Goal: Transaction & Acquisition: Purchase product/service

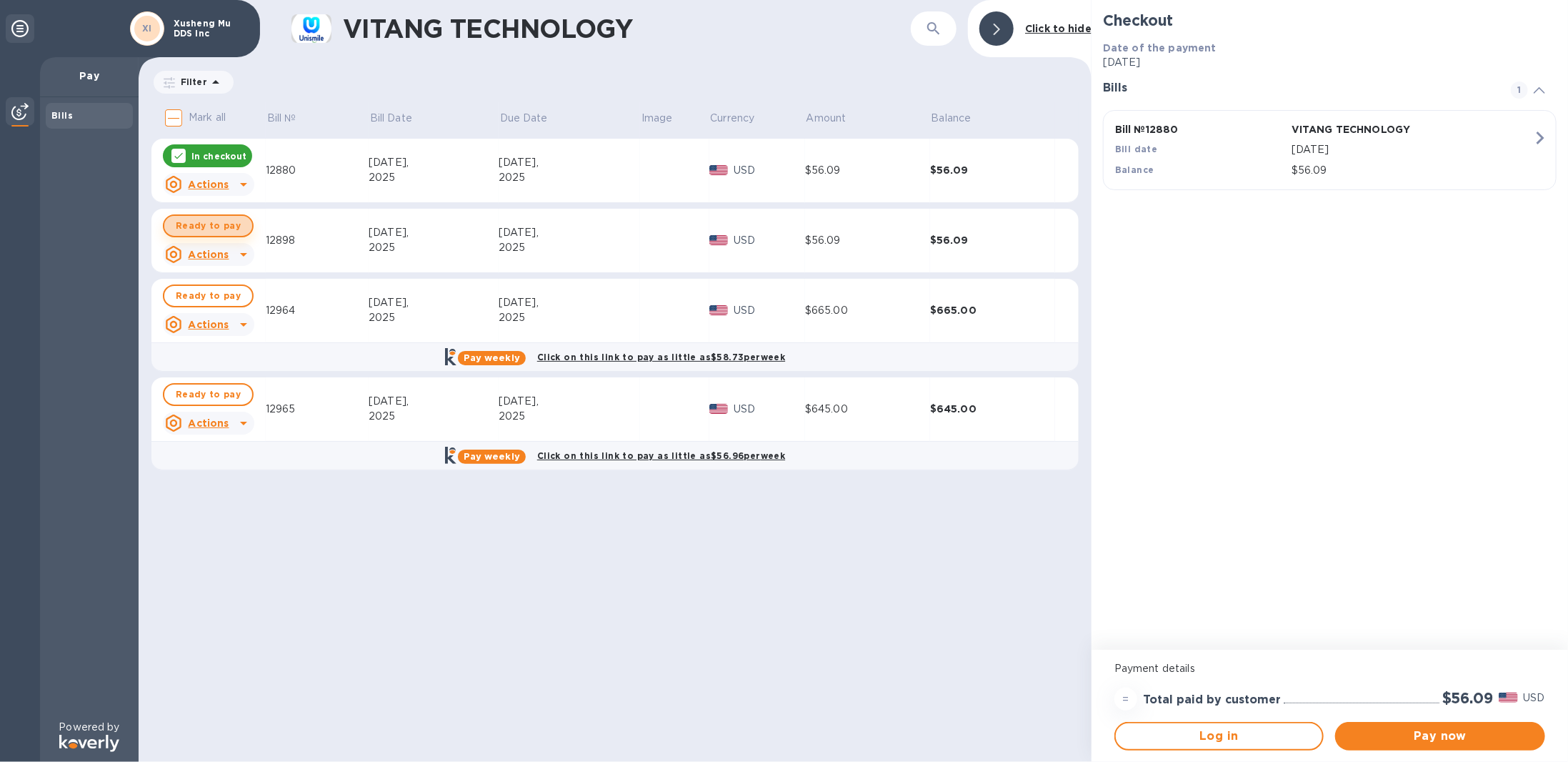
click at [209, 233] on span "Ready to pay" at bounding box center [208, 226] width 65 height 18
click at [205, 295] on span "Ready to pay" at bounding box center [208, 296] width 65 height 18
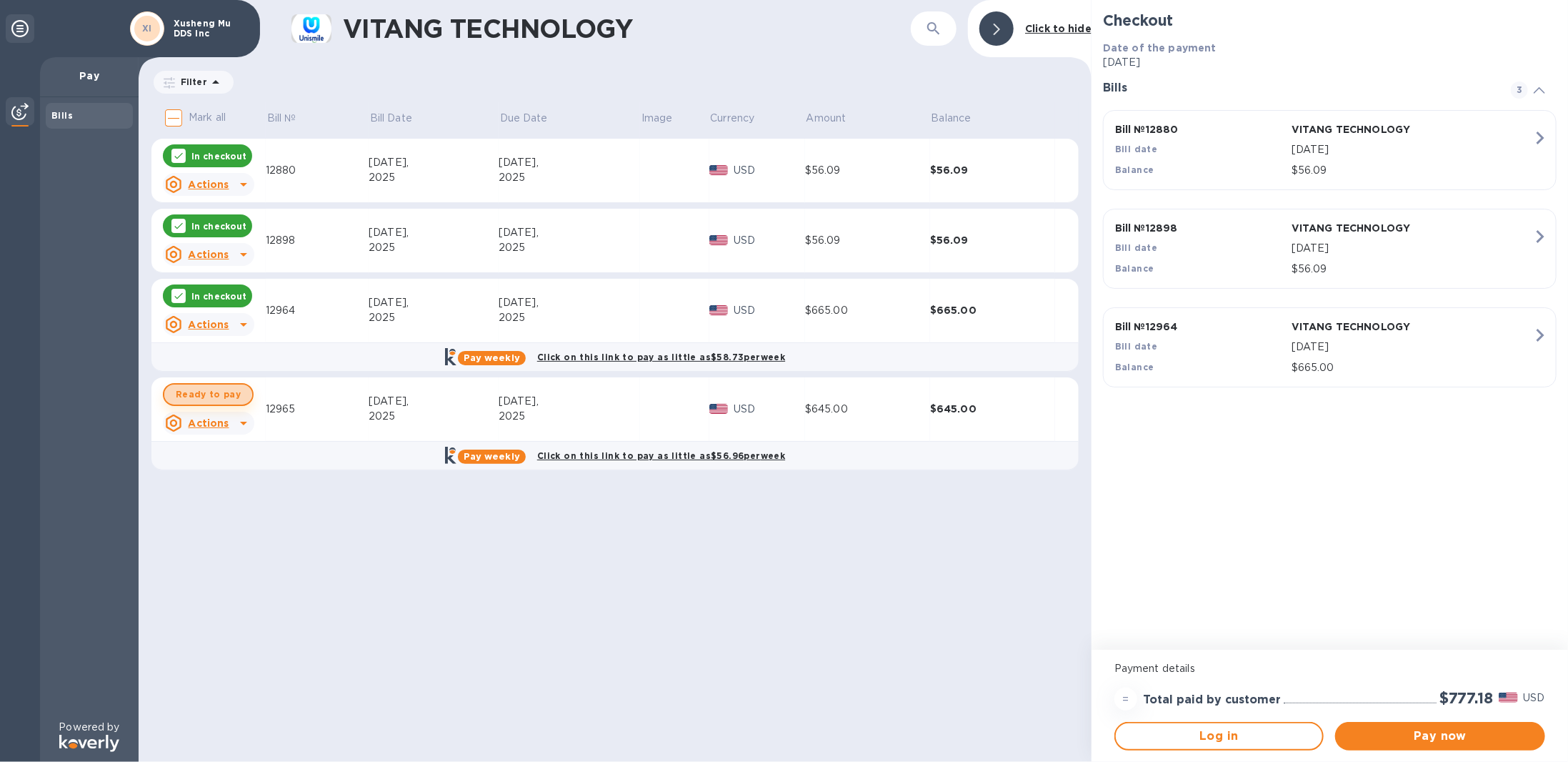
click at [206, 389] on span "Ready to pay" at bounding box center [208, 394] width 65 height 18
checkbox input "true"
click at [1429, 732] on span "Pay now" at bounding box center [1439, 736] width 186 height 18
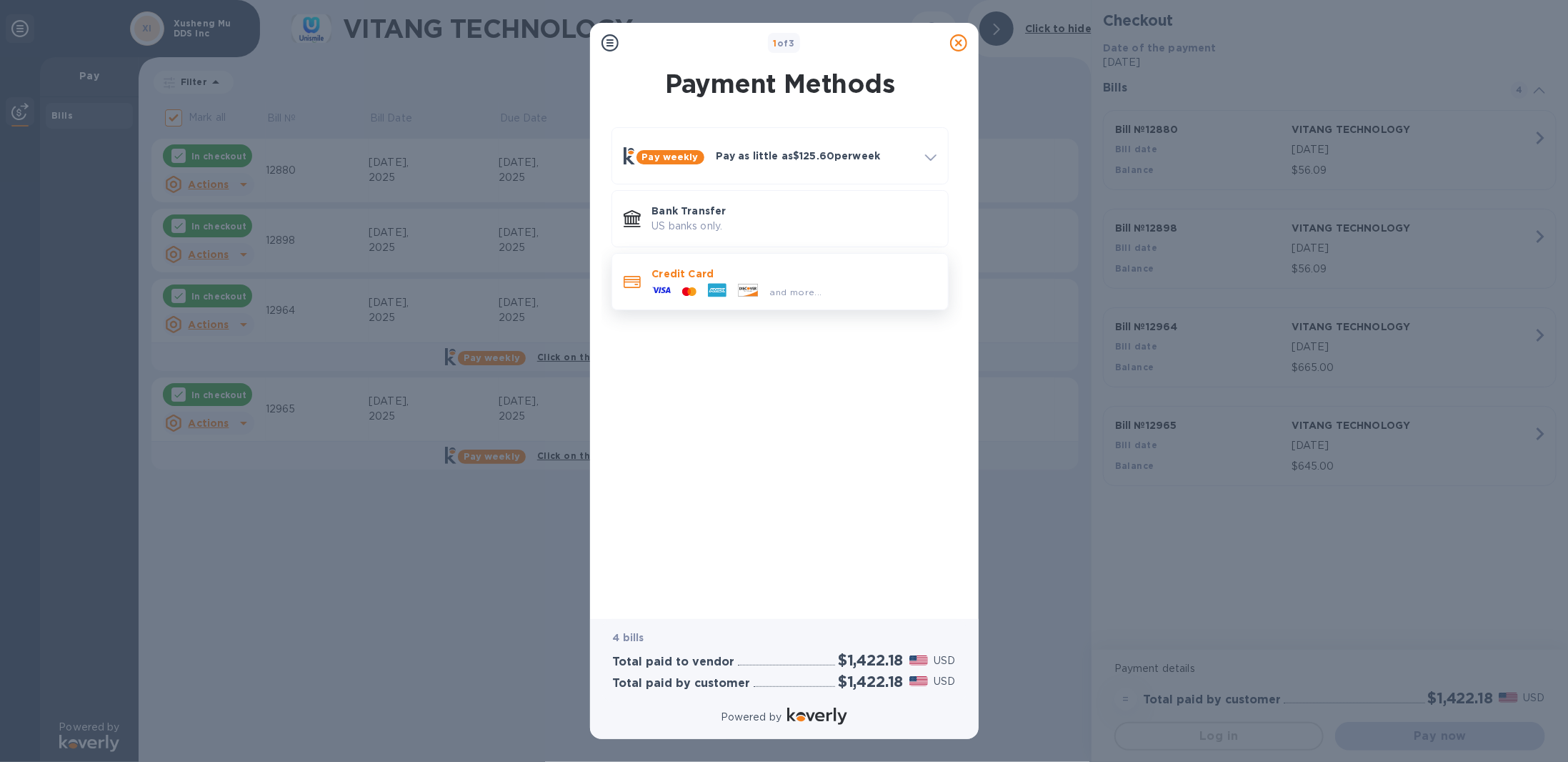
click at [679, 294] on div at bounding box center [689, 292] width 26 height 13
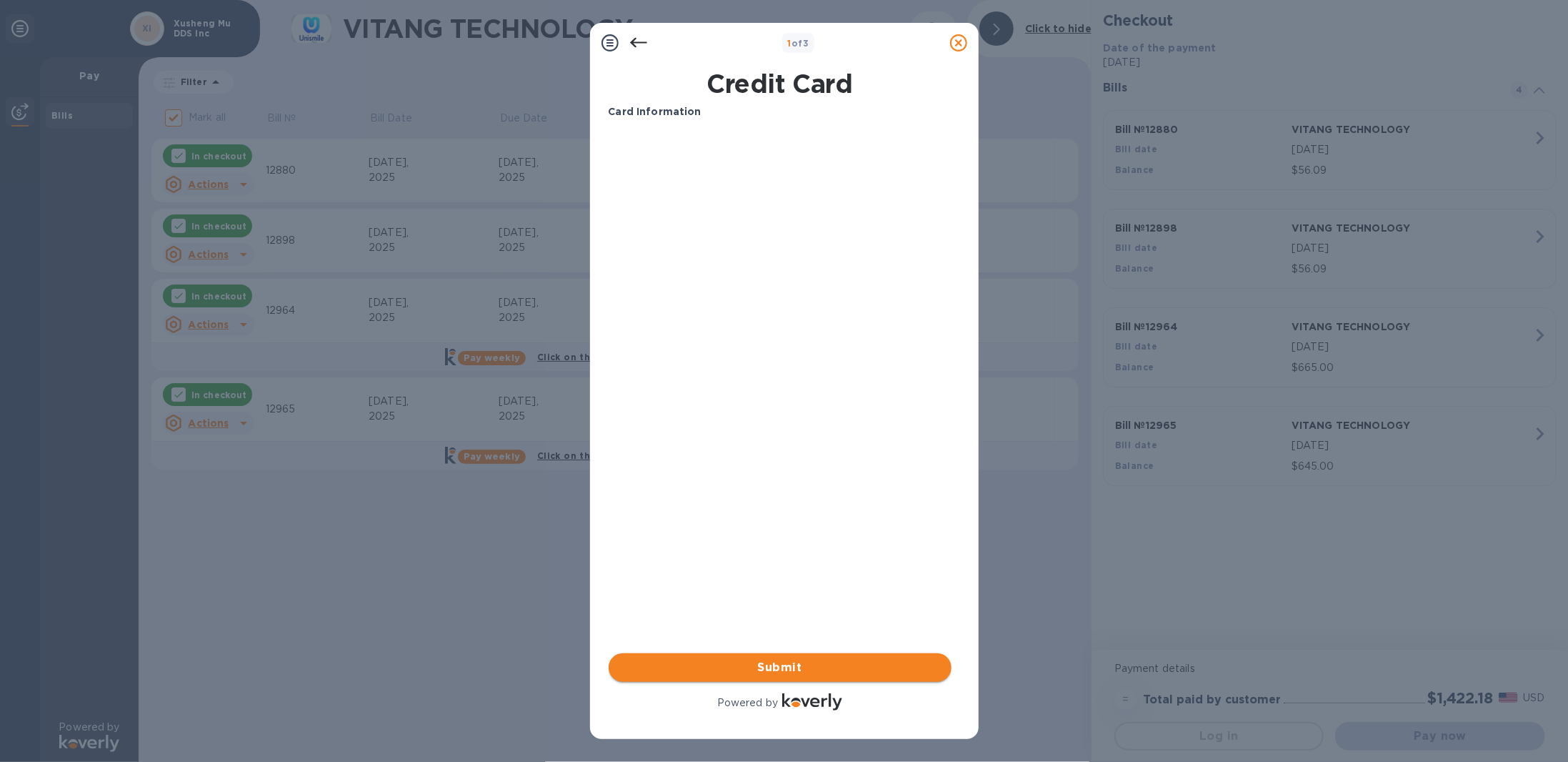
click at [787, 678] on button "Submit" at bounding box center [780, 668] width 343 height 28
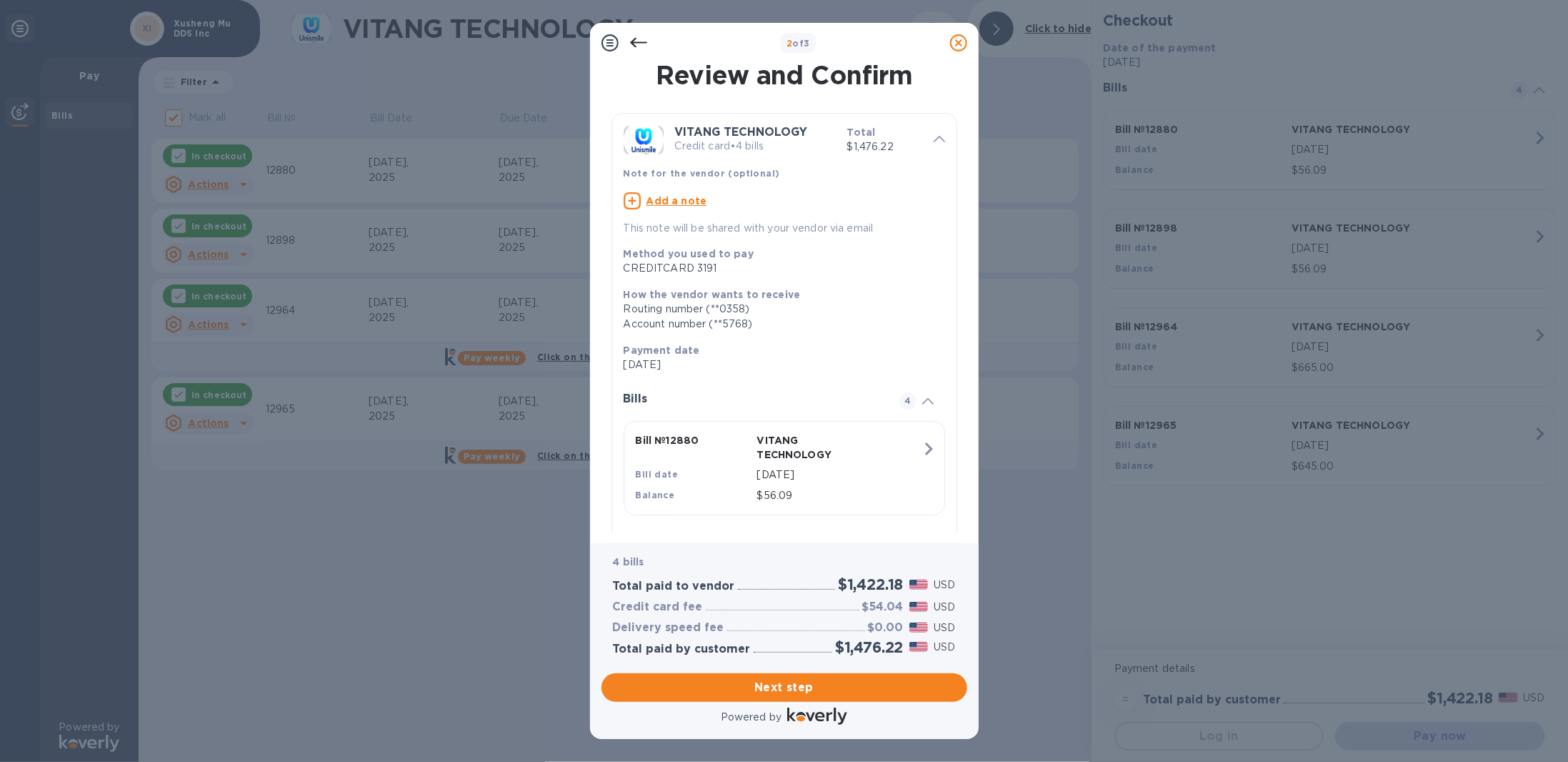
click at [635, 42] on icon at bounding box center [637, 43] width 18 height 10
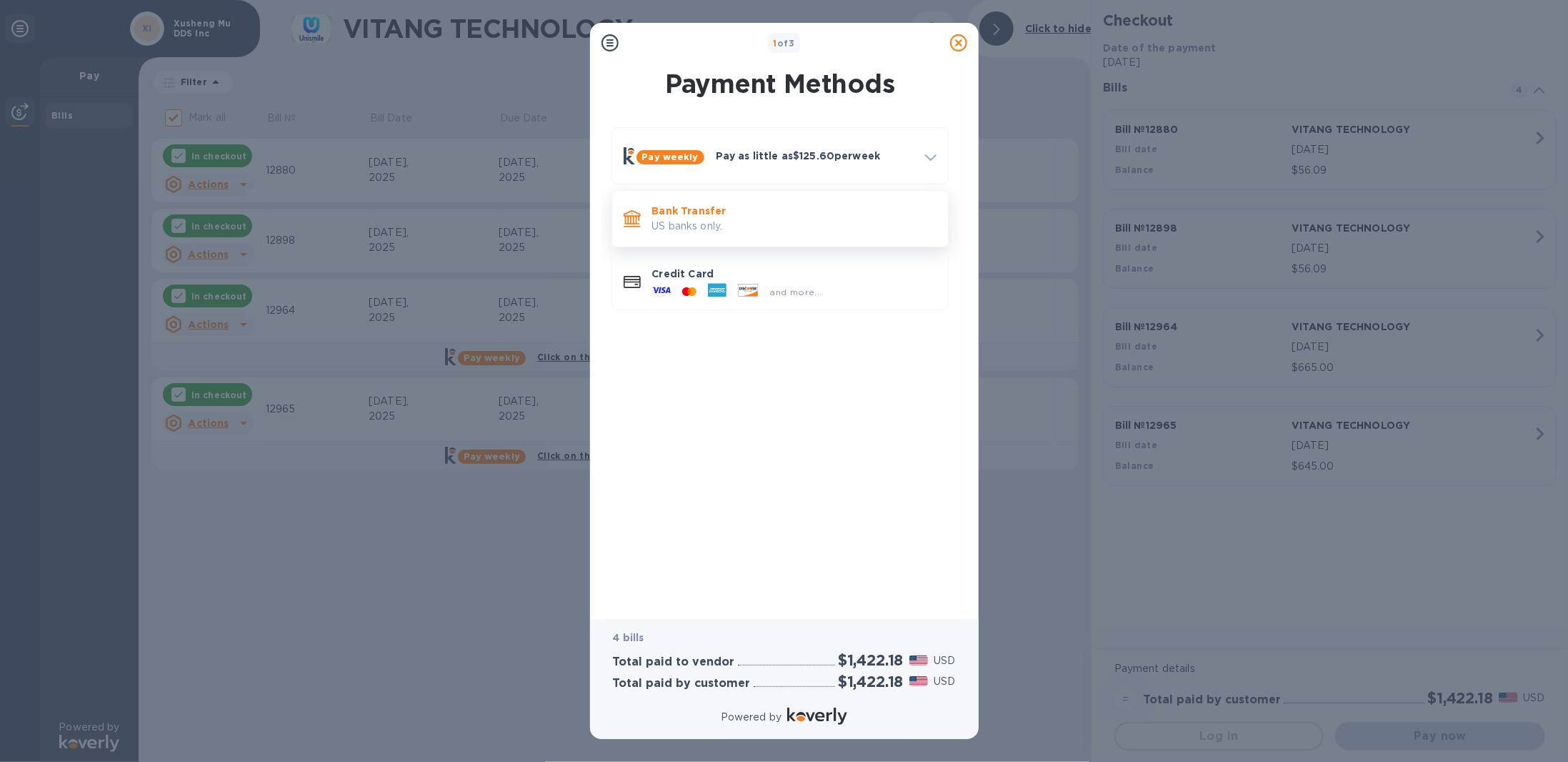
click at [703, 227] on p "US banks only." at bounding box center [794, 226] width 284 height 15
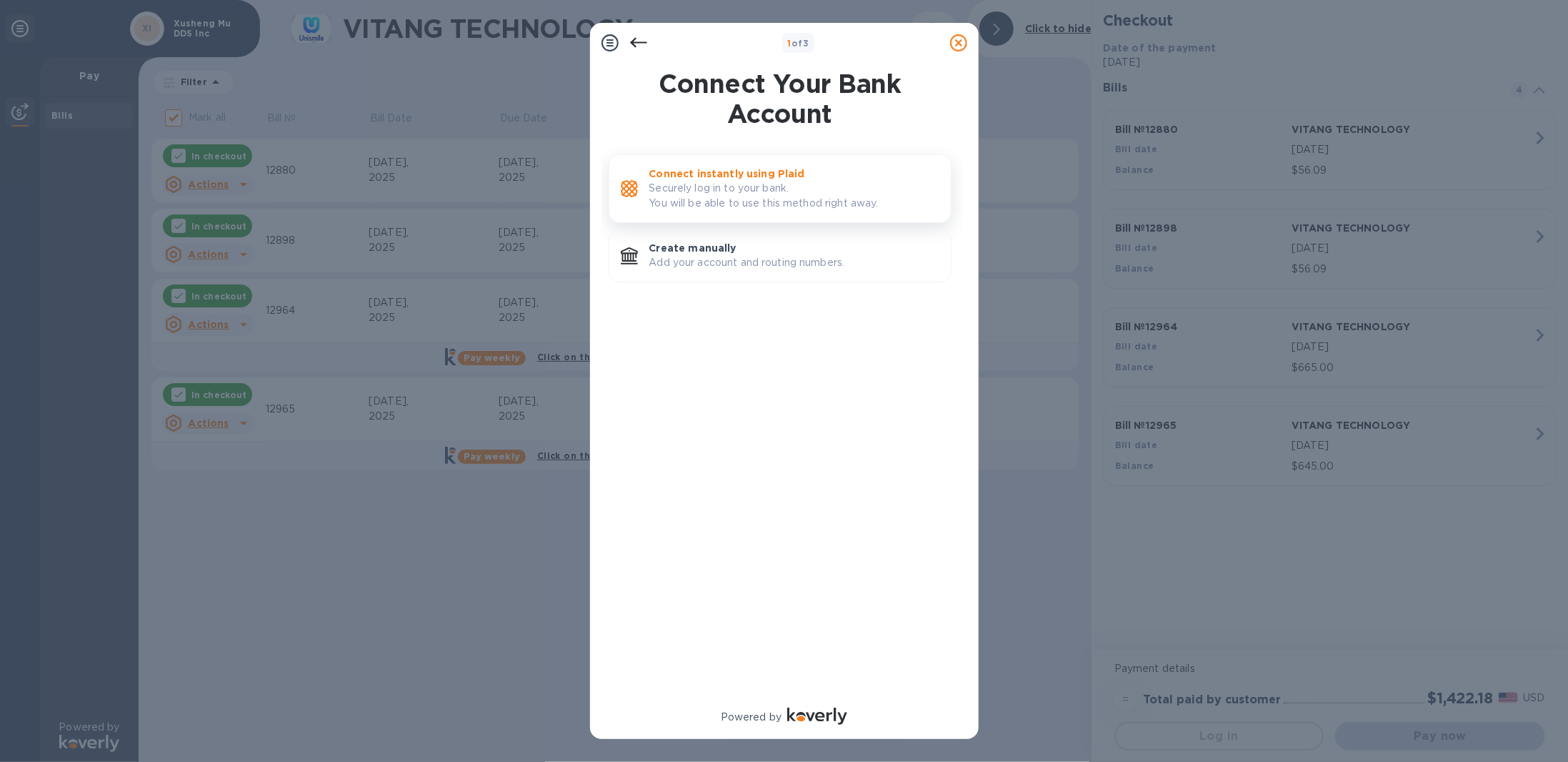
click at [720, 209] on p "Securely log in to your bank. You will be able to use this method right away." at bounding box center [794, 196] width 290 height 30
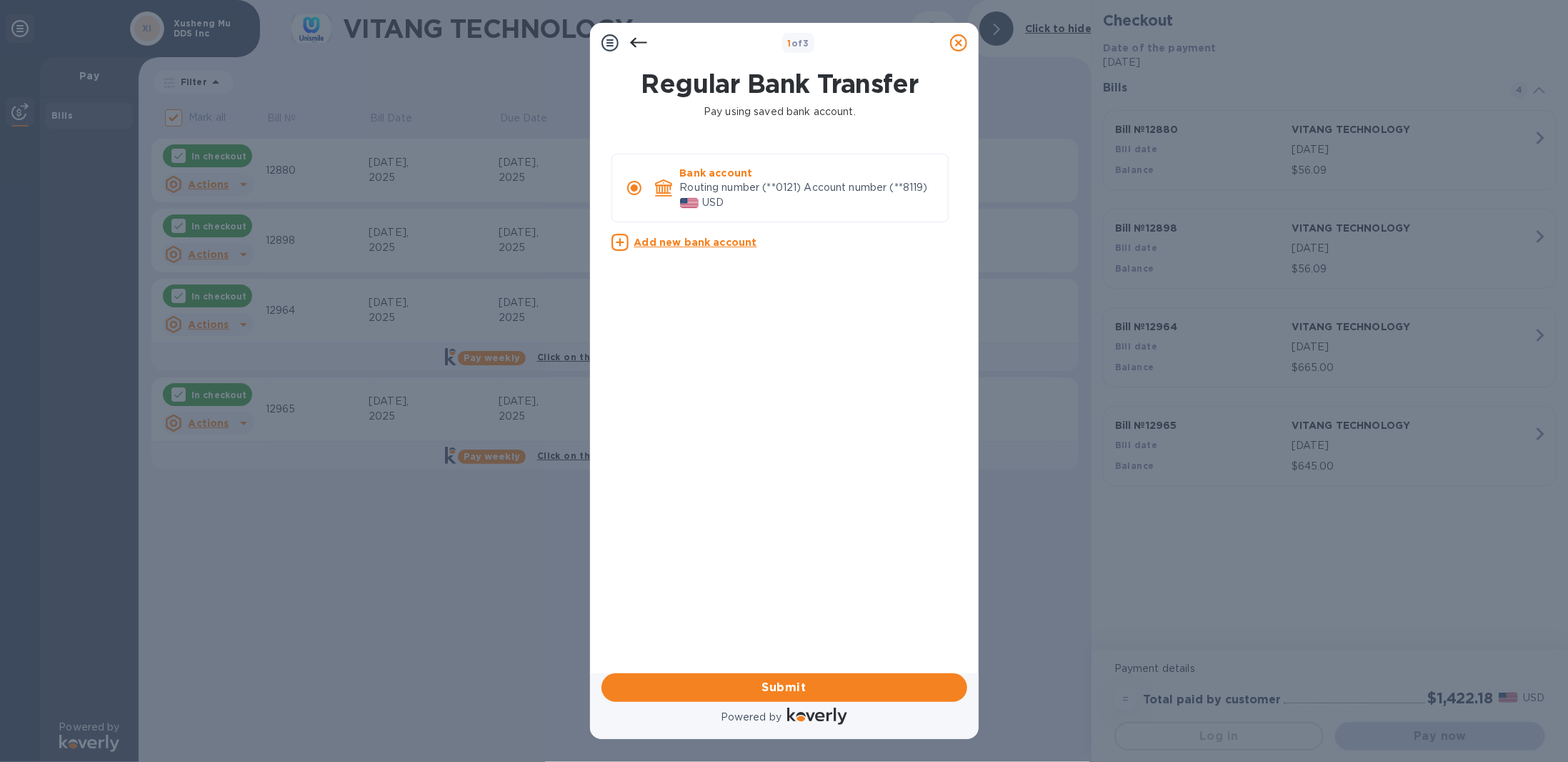
click at [638, 48] on icon at bounding box center [638, 43] width 18 height 18
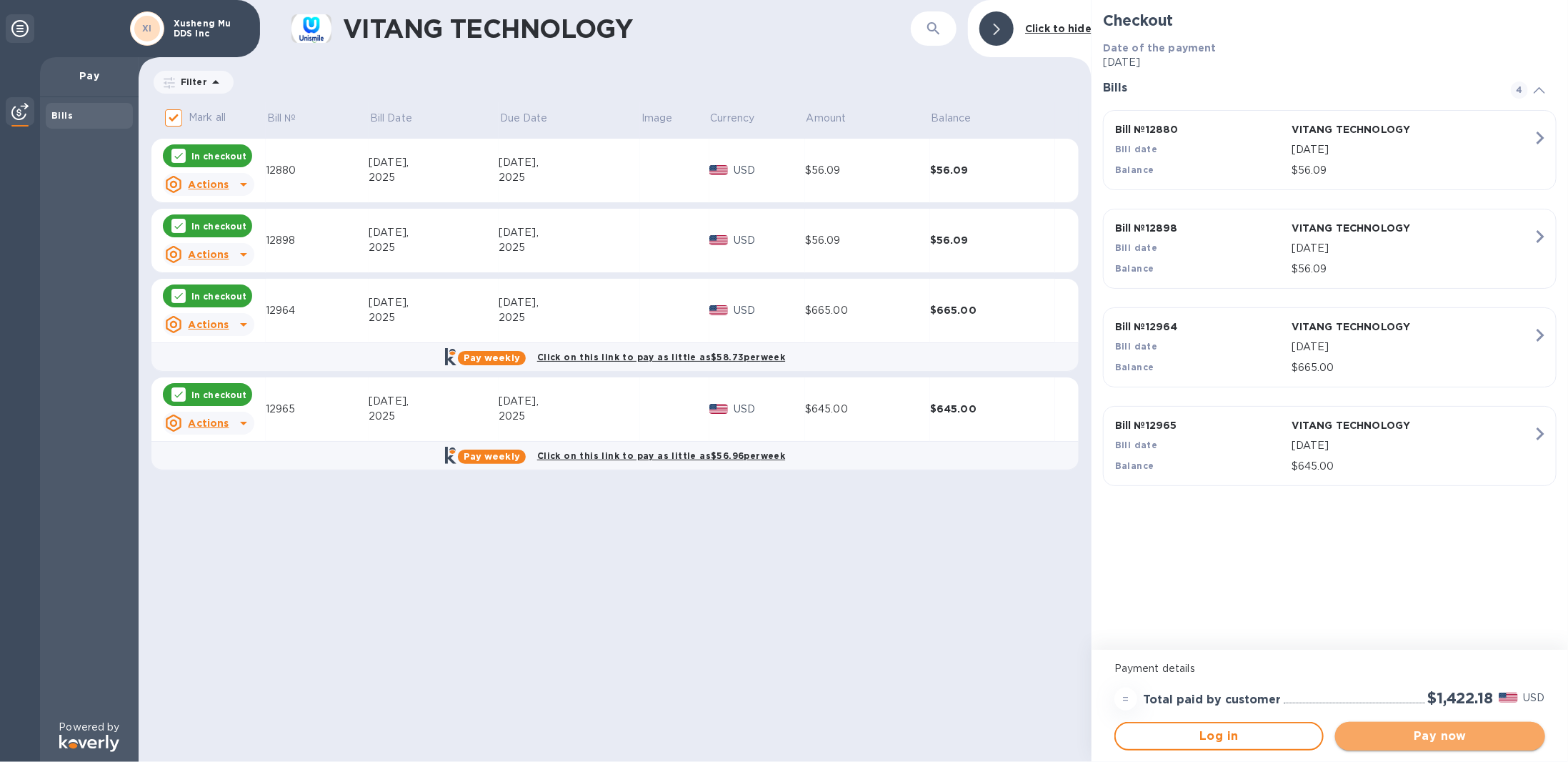
click at [1416, 732] on span "Pay now" at bounding box center [1439, 736] width 186 height 18
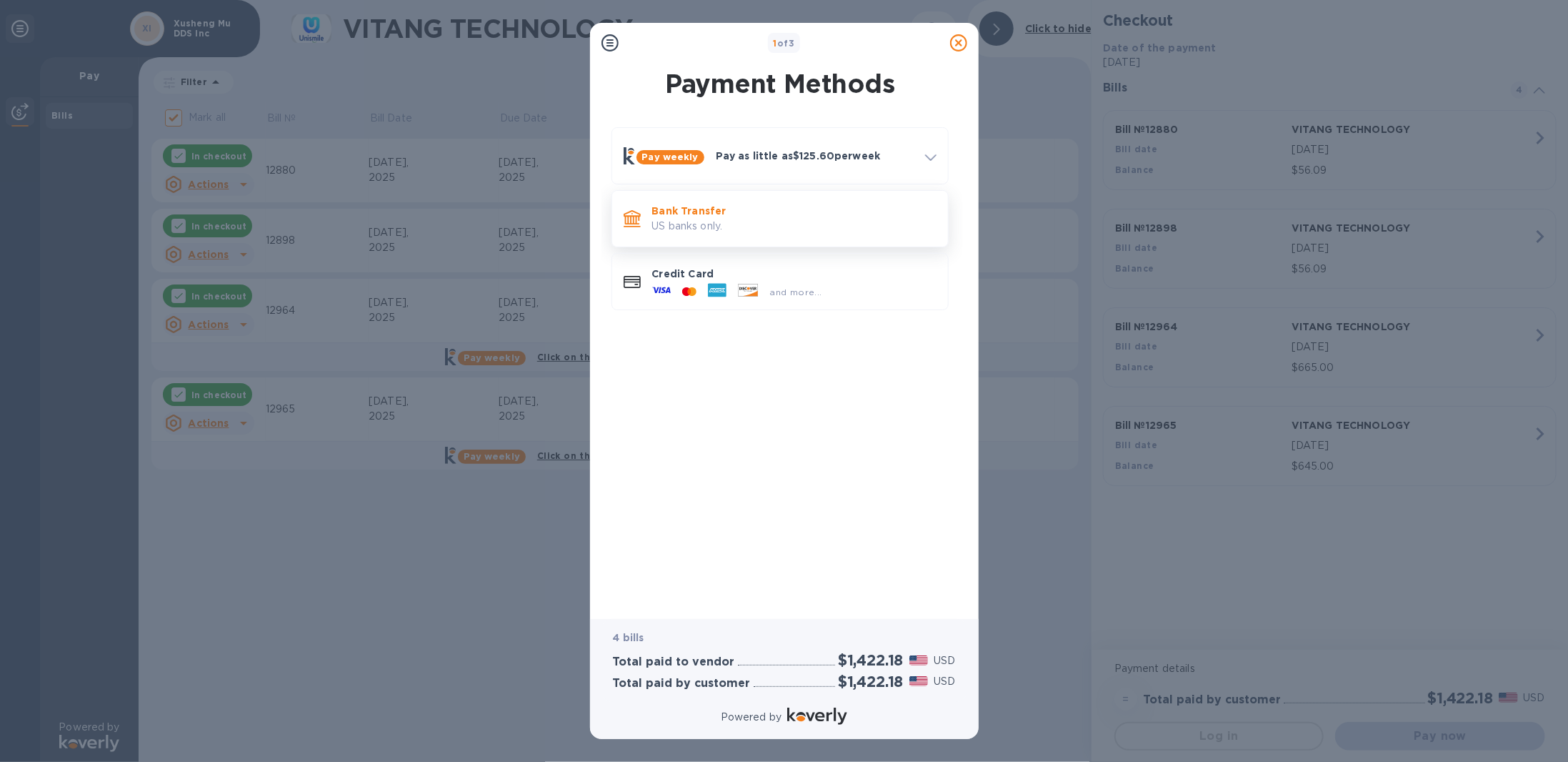
click at [693, 223] on p "US banks only." at bounding box center [794, 226] width 284 height 15
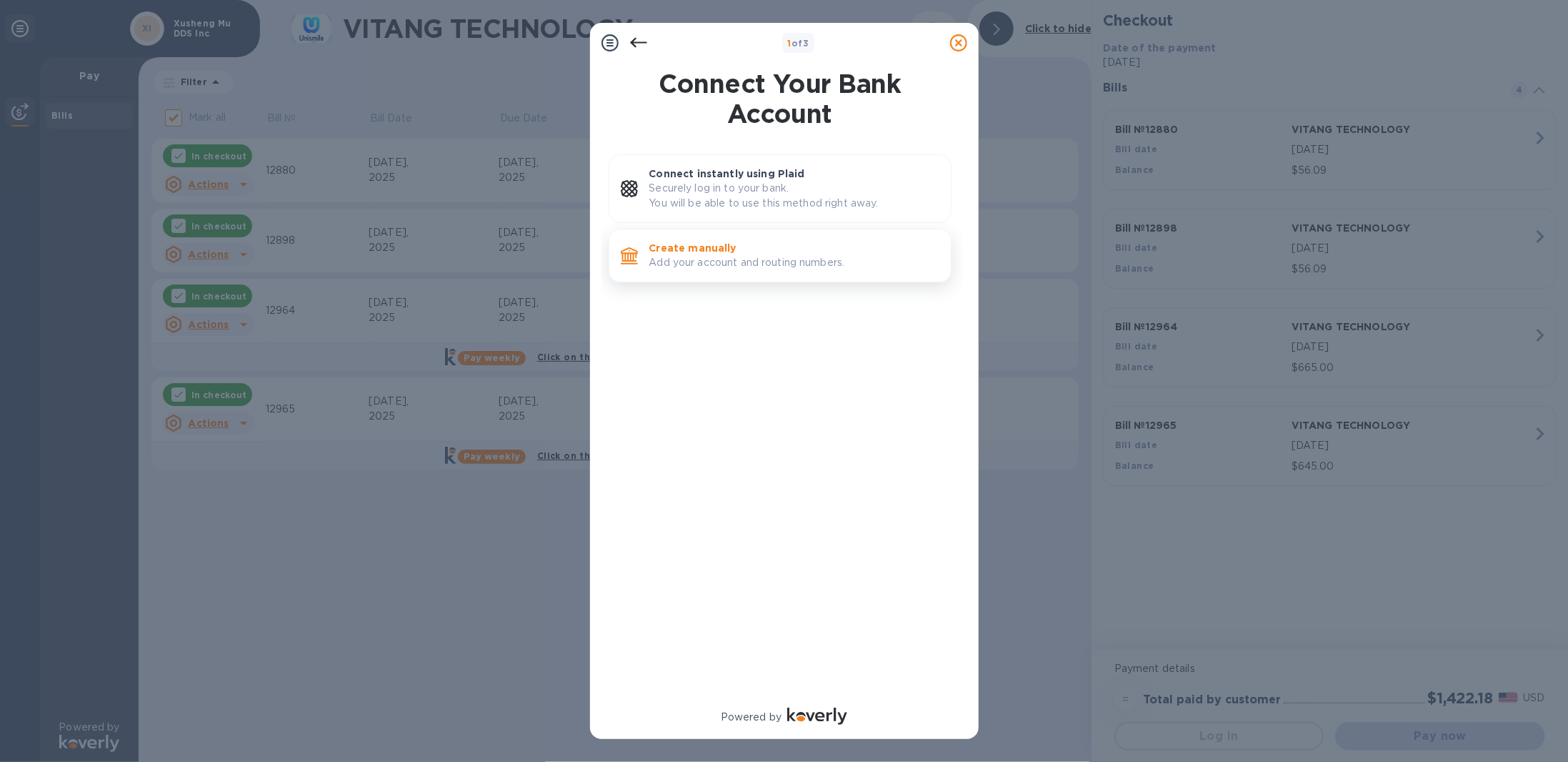
click at [677, 256] on p "Add your account and routing numbers." at bounding box center [794, 262] width 290 height 15
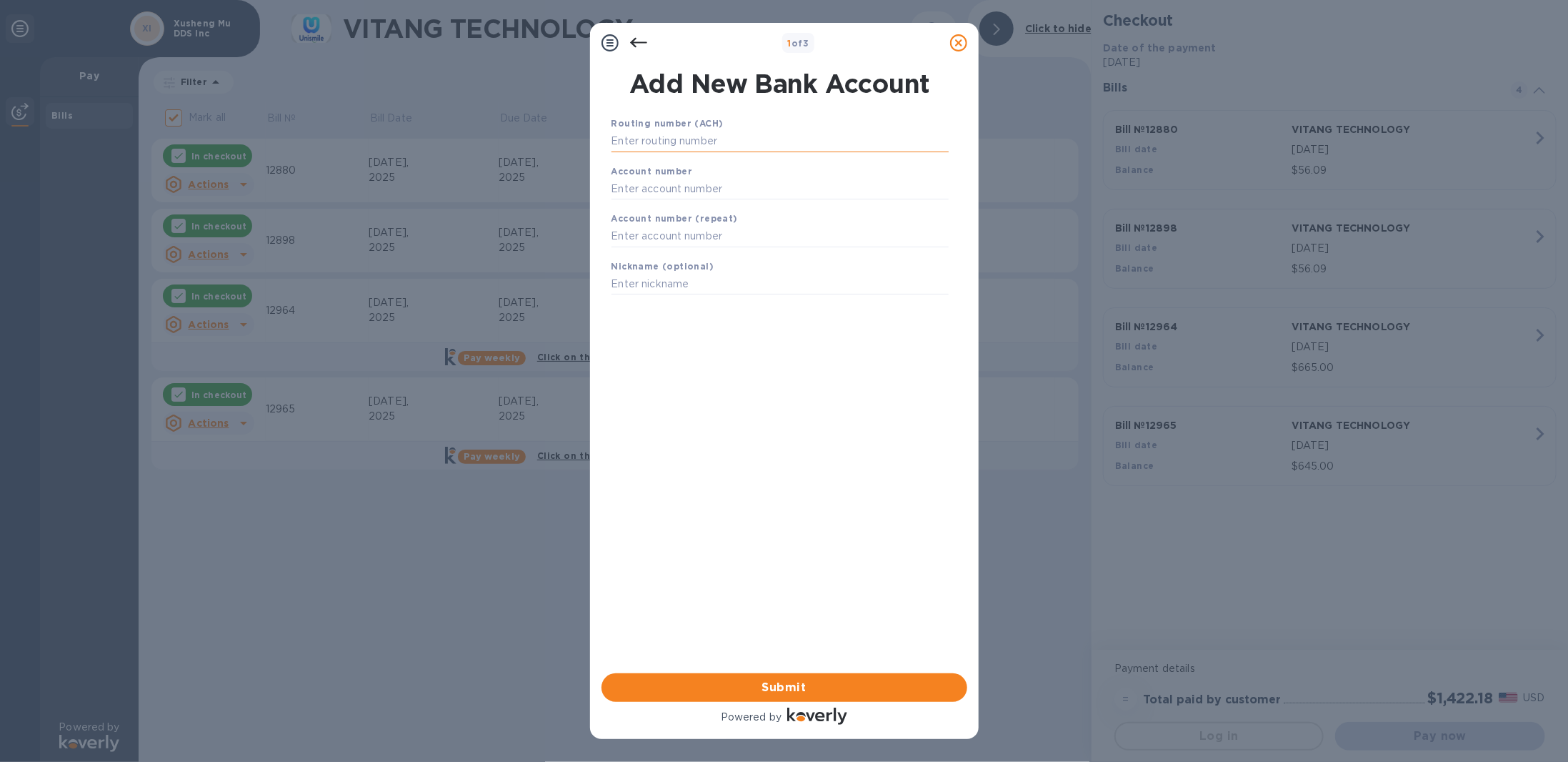
click at [642, 144] on input "text" at bounding box center [780, 142] width 337 height 22
click at [660, 142] on input "text" at bounding box center [780, 142] width 337 height 22
type input "322271627"
click at [644, 213] on input "text" at bounding box center [780, 206] width 337 height 22
type input "579818256"
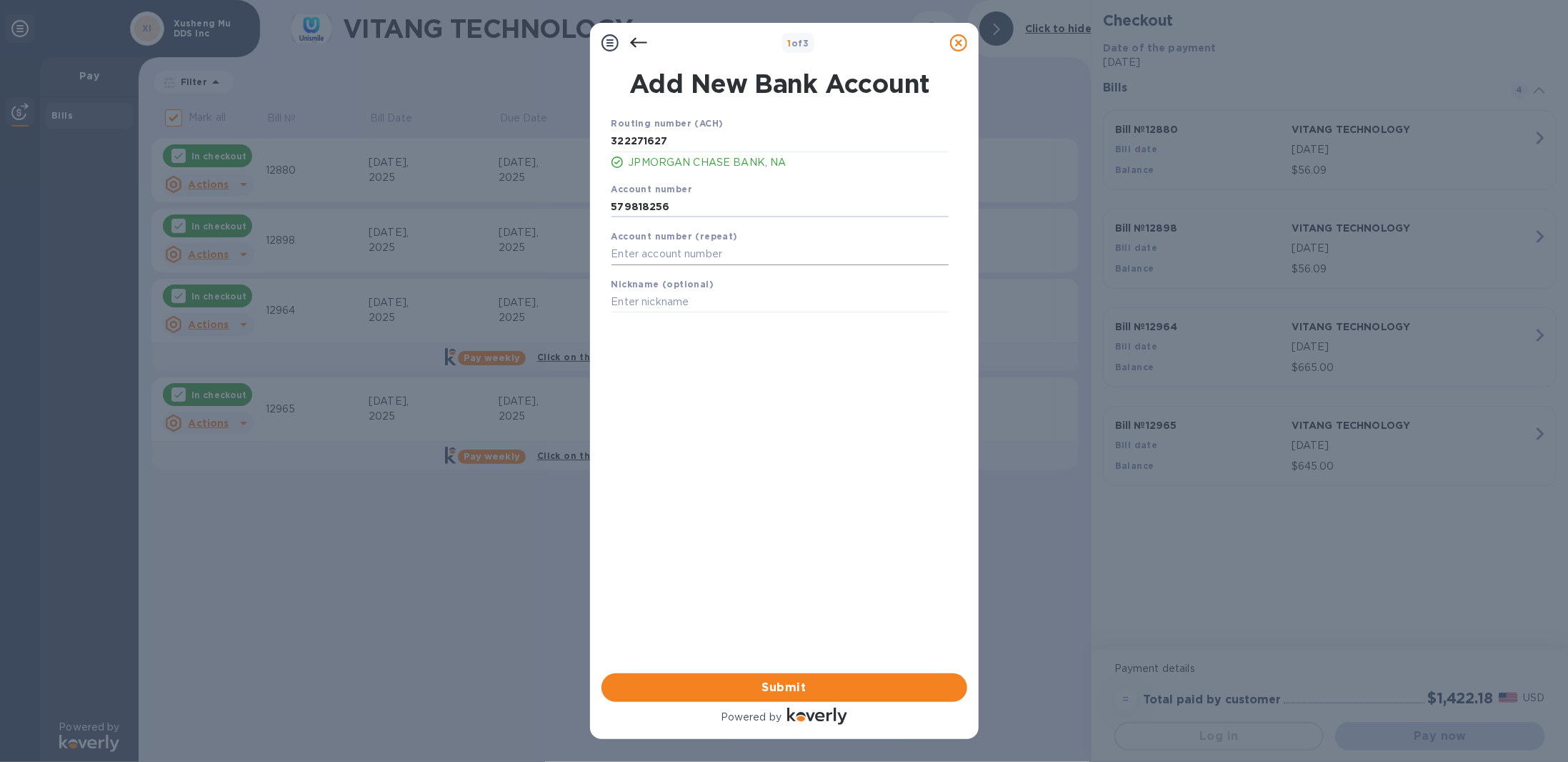
click at [622, 256] on input "text" at bounding box center [780, 255] width 337 height 22
type input "579818256"
click at [647, 303] on input "text" at bounding box center [780, 302] width 337 height 22
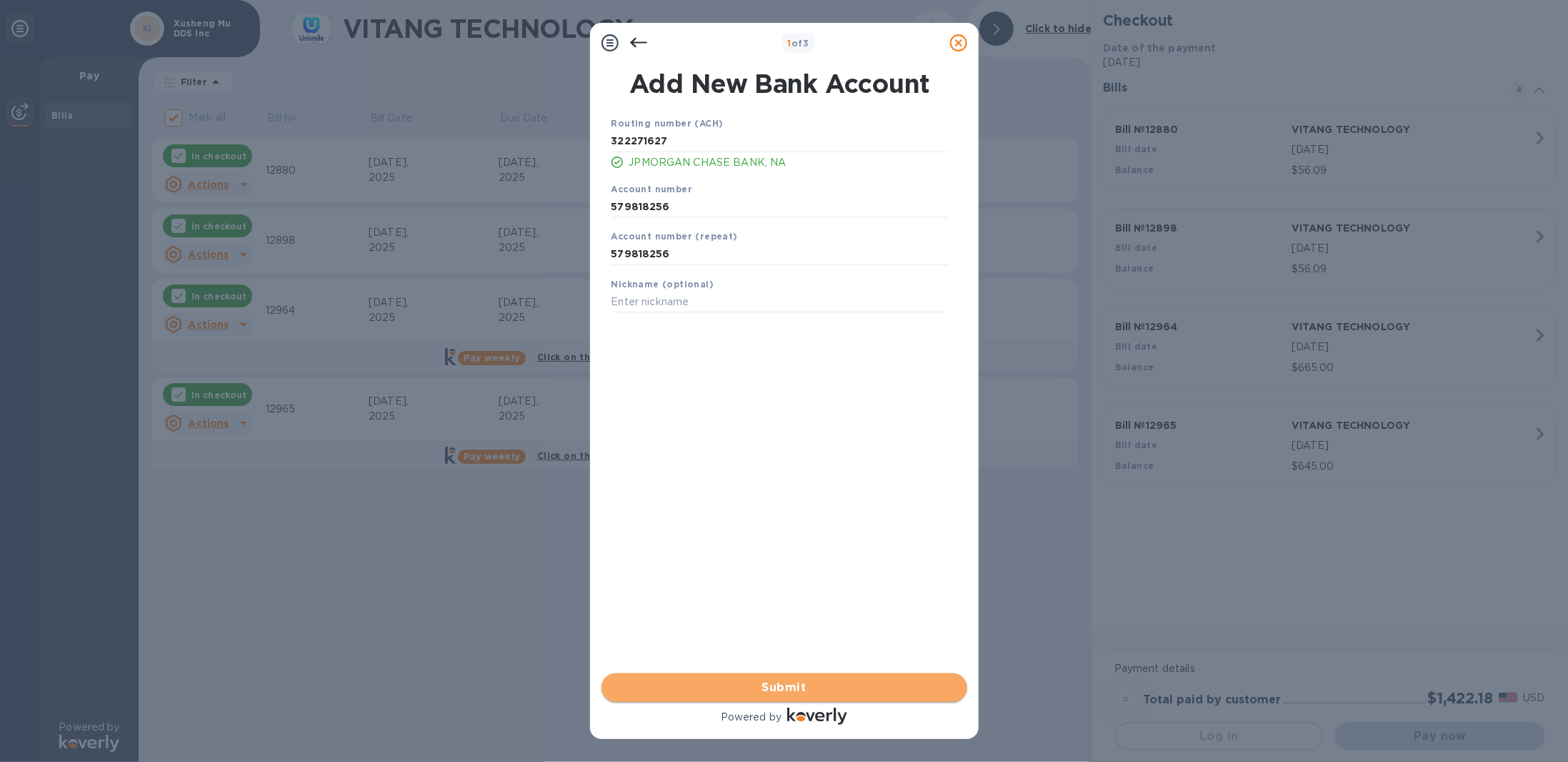
click at [758, 683] on span "Submit" at bounding box center [784, 688] width 343 height 18
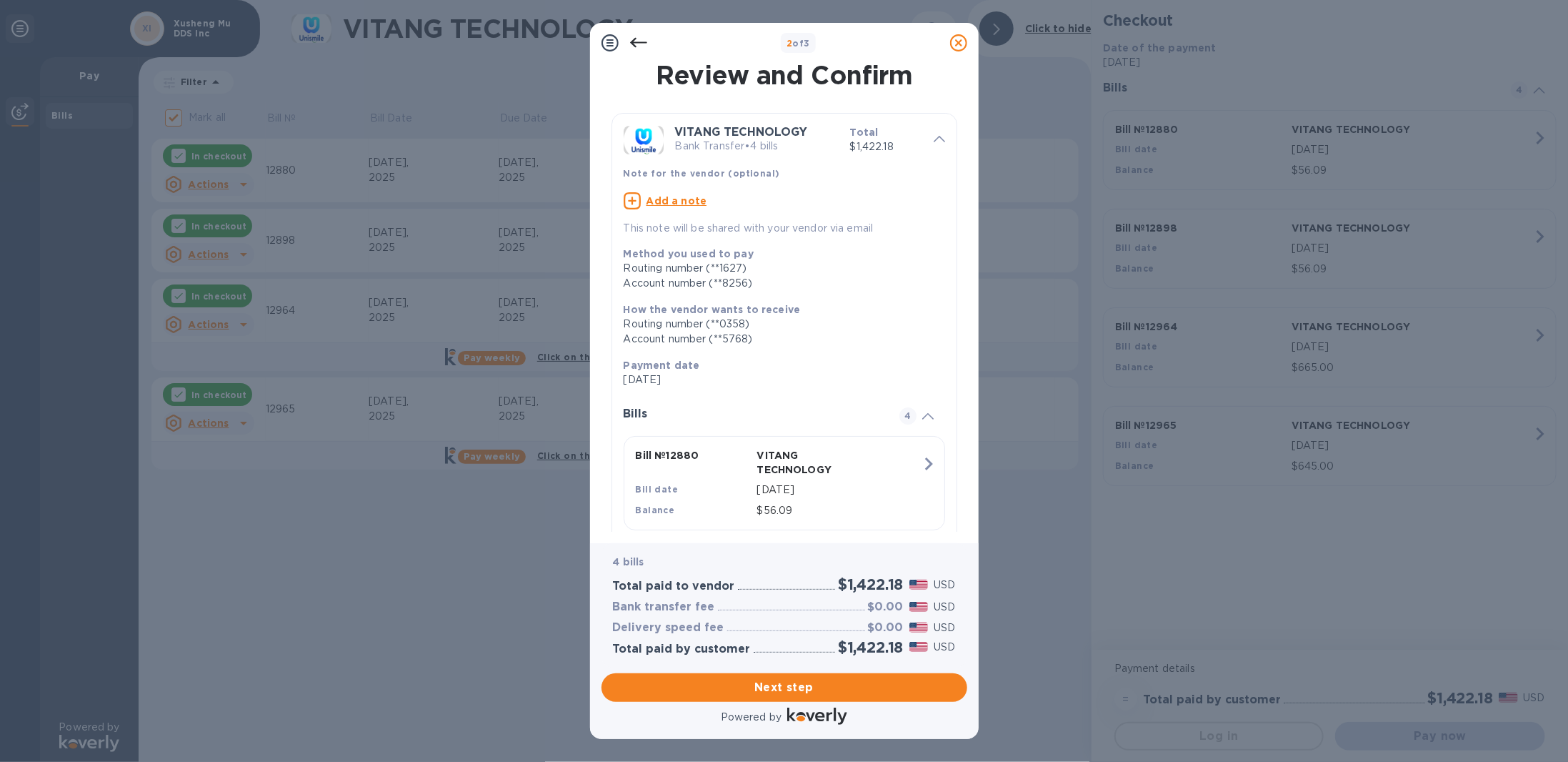
click at [673, 202] on u "Add a note" at bounding box center [677, 201] width 61 height 12
click at [682, 195] on div "x" at bounding box center [774, 203] width 299 height 22
type textarea "From Dr. [PERSON_NAME] for bill#12880, 12898, 12964, 12965"
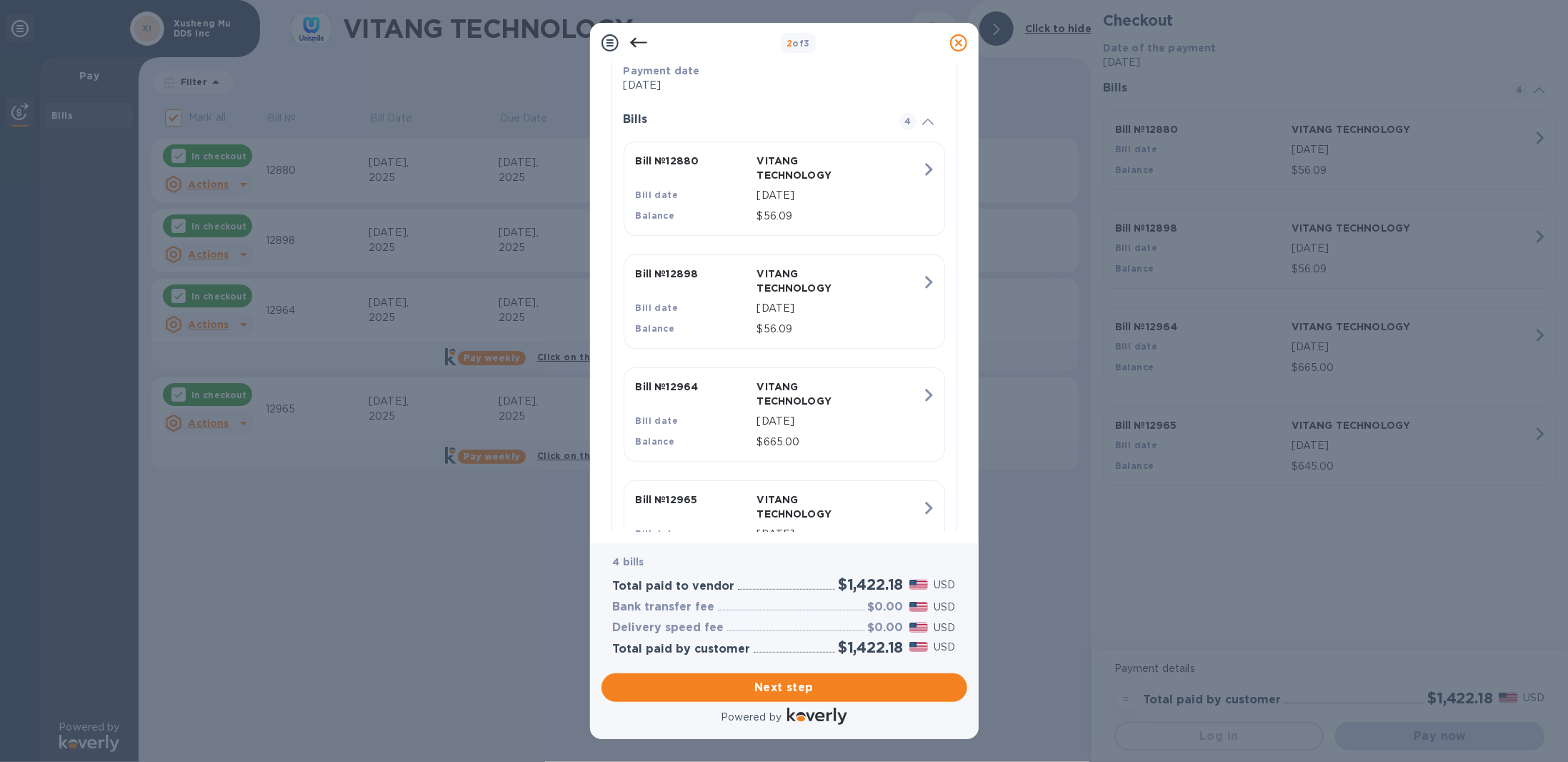
scroll to position [378, 0]
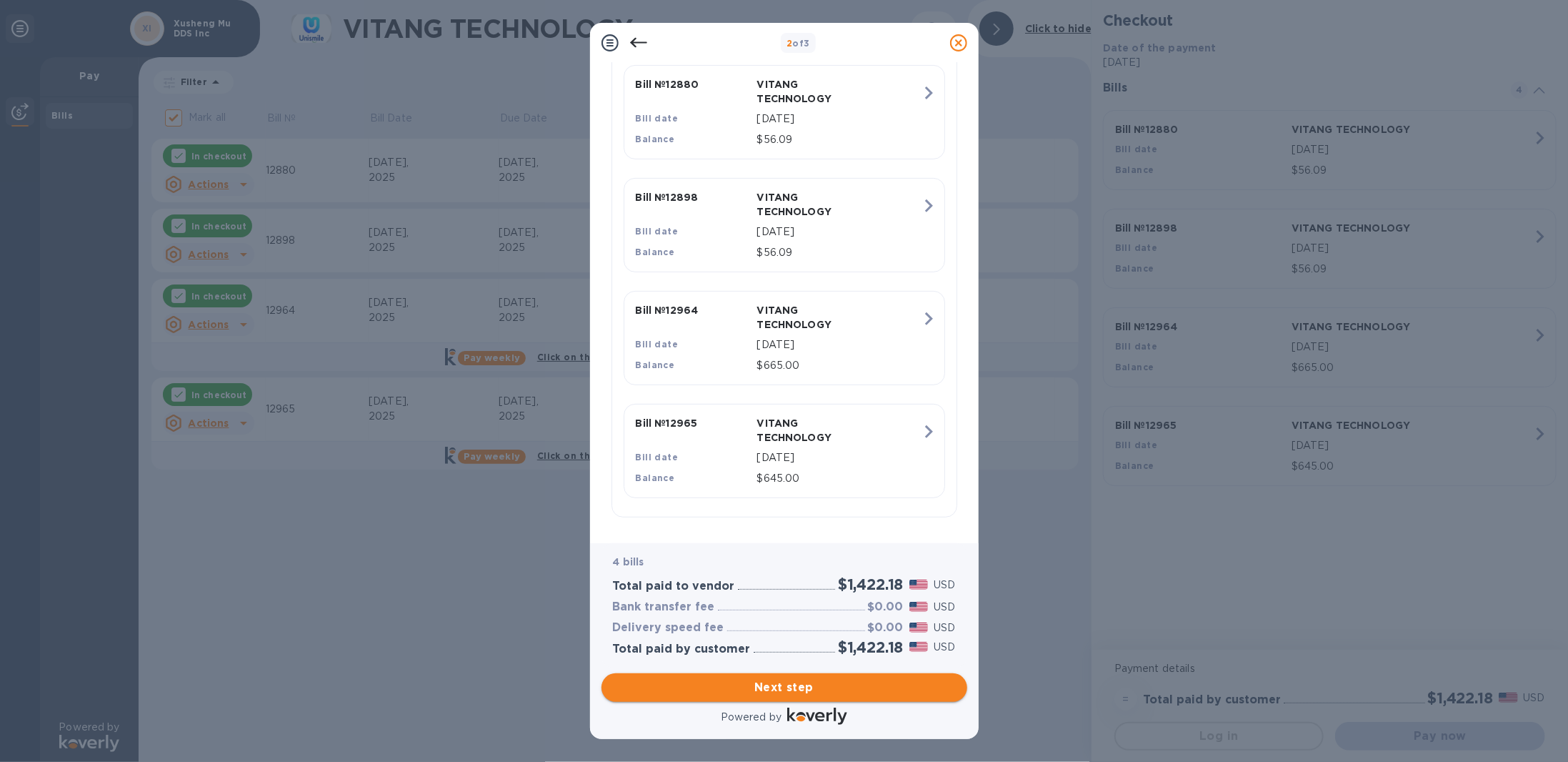
click at [767, 688] on span "Next step" at bounding box center [784, 688] width 343 height 18
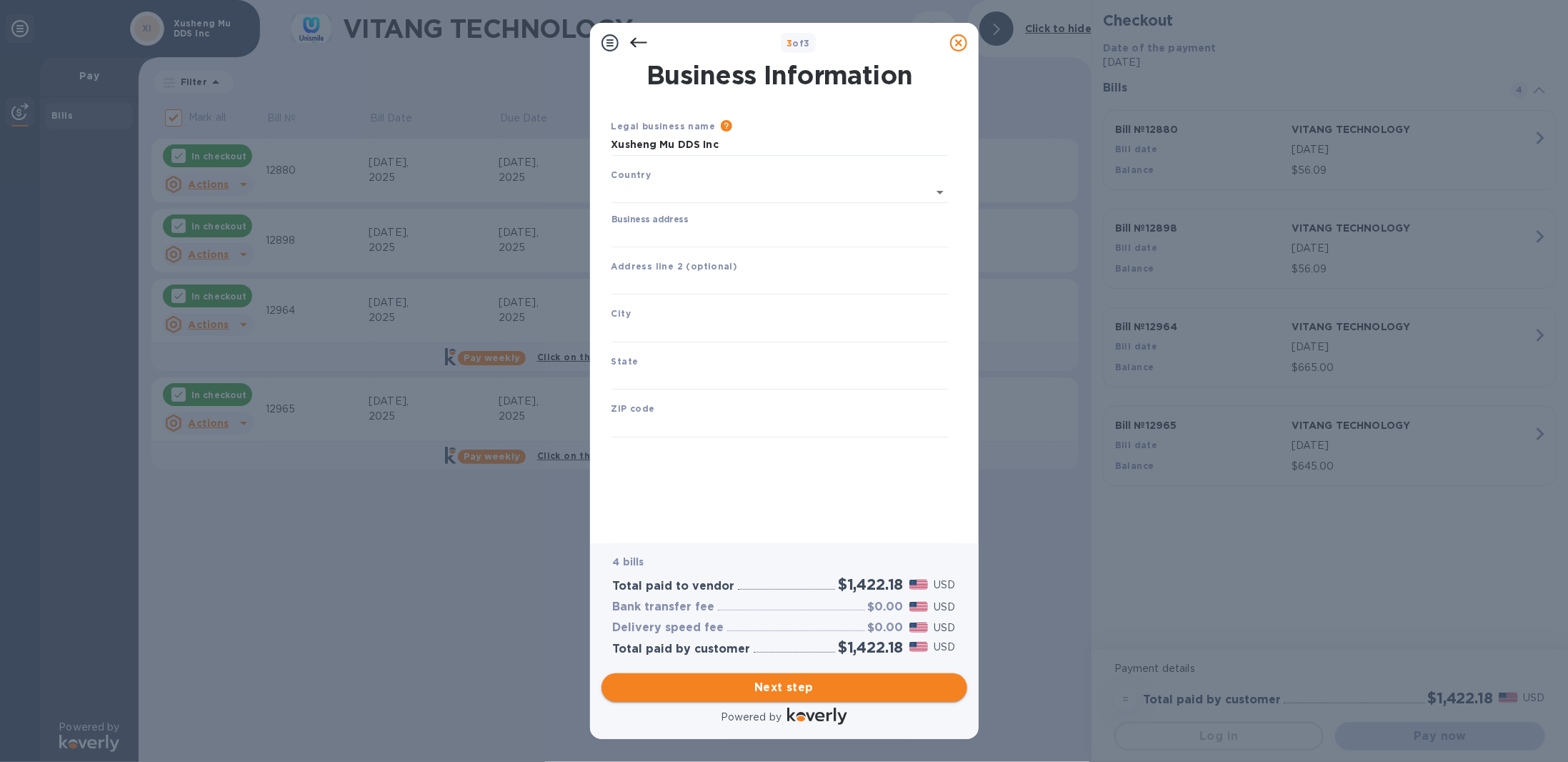
scroll to position [0, 0]
type input "[GEOGRAPHIC_DATA]"
click at [652, 239] on input "Business address" at bounding box center [780, 234] width 337 height 22
type input "[STREET_ADDRESS]"
click at [629, 333] on input "text" at bounding box center [780, 329] width 337 height 22
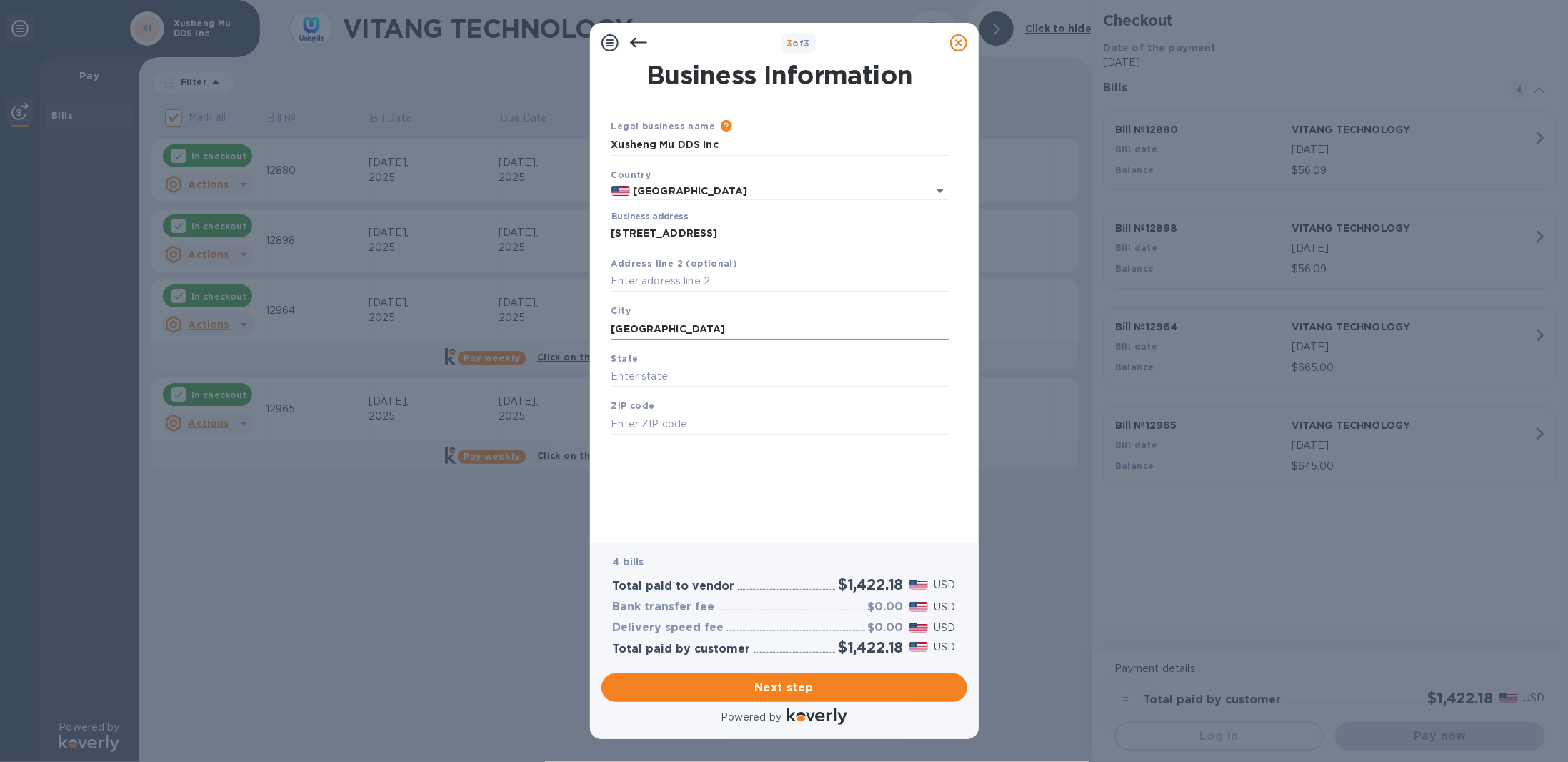
type input "[GEOGRAPHIC_DATA]"
type input "CA"
type input "92117"
click at [758, 682] on span "Next step" at bounding box center [784, 688] width 343 height 18
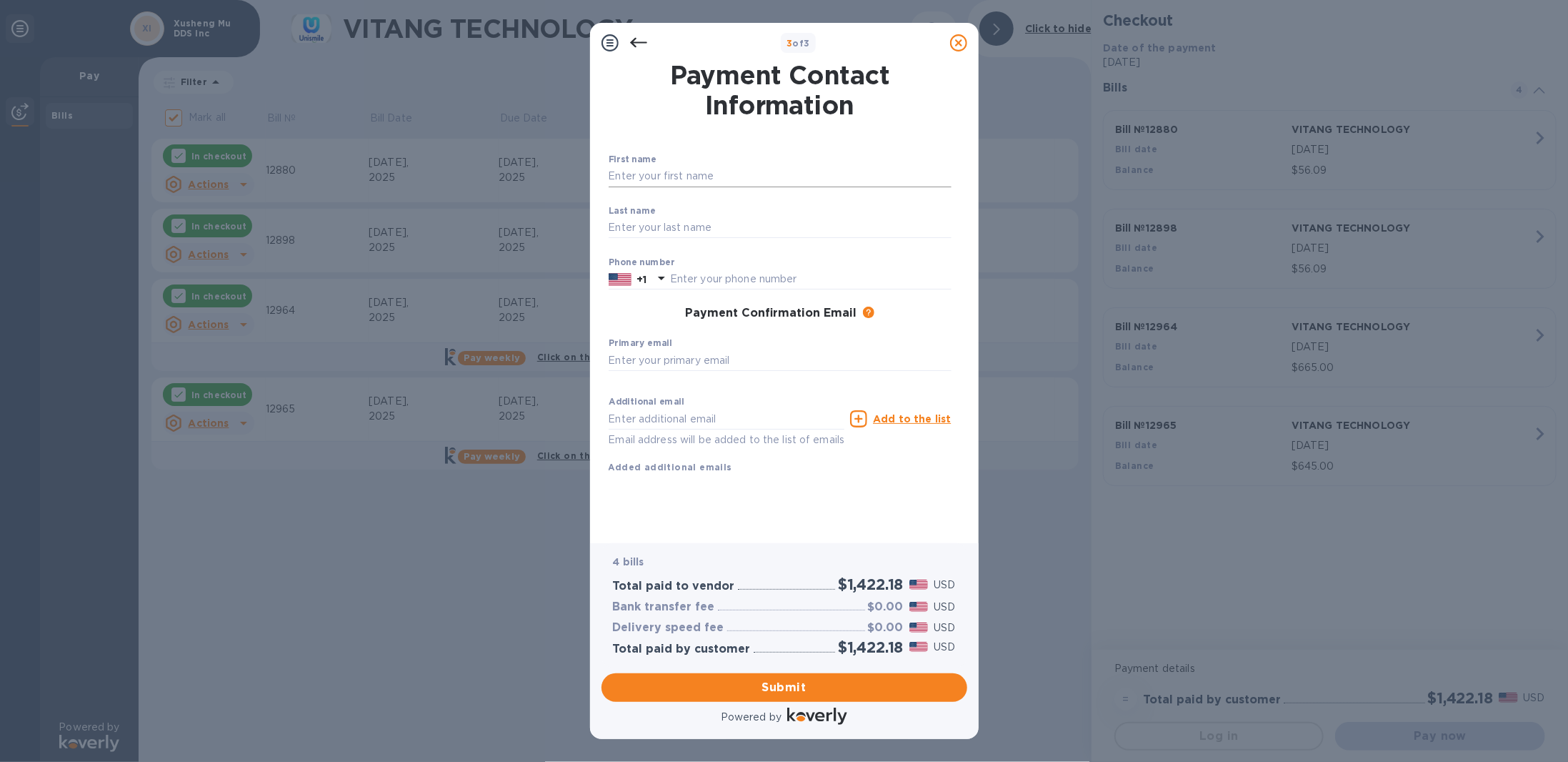
click at [647, 184] on input "text" at bounding box center [780, 176] width 343 height 22
type input "Xusheng"
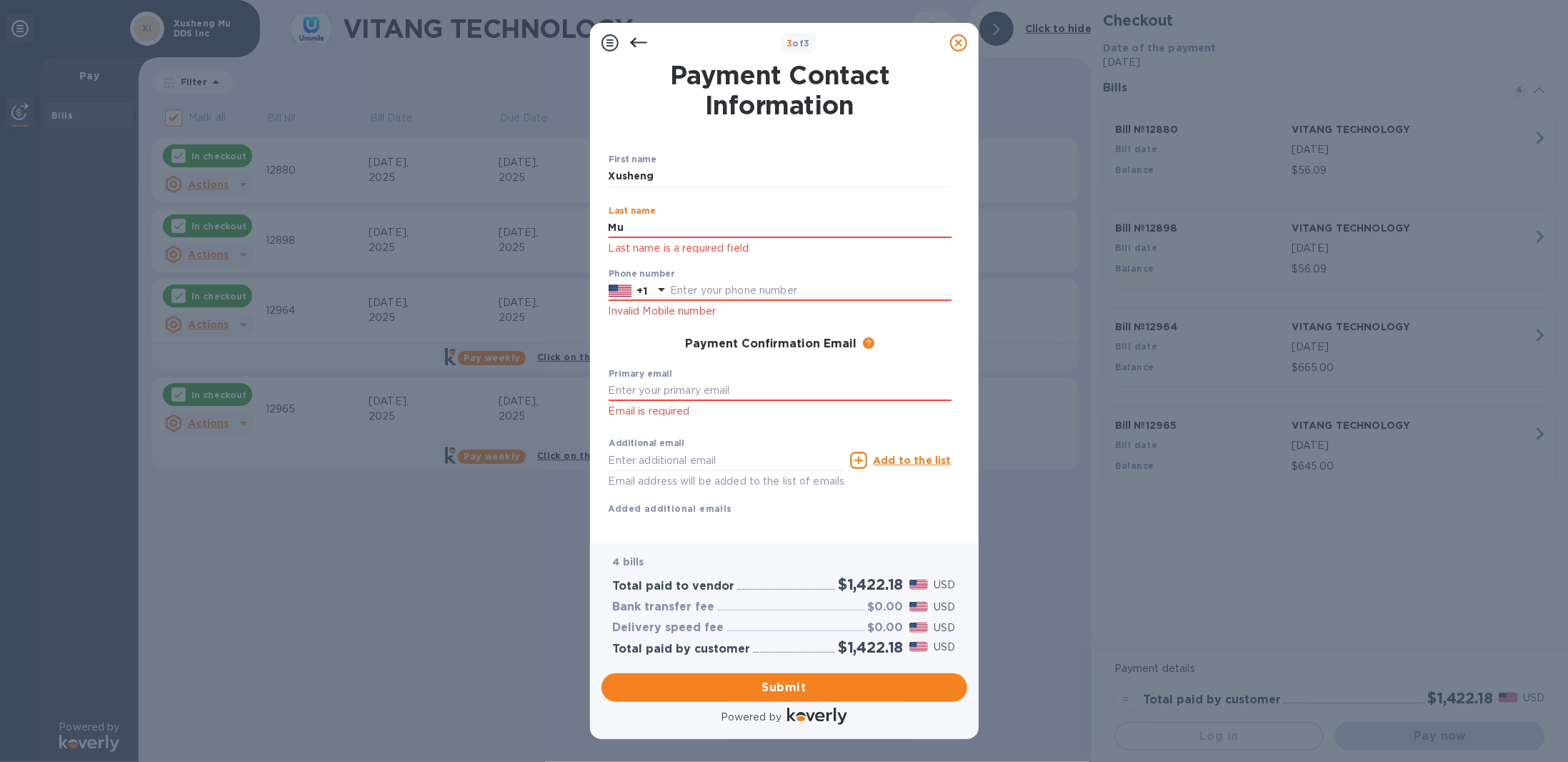
type input "Mu"
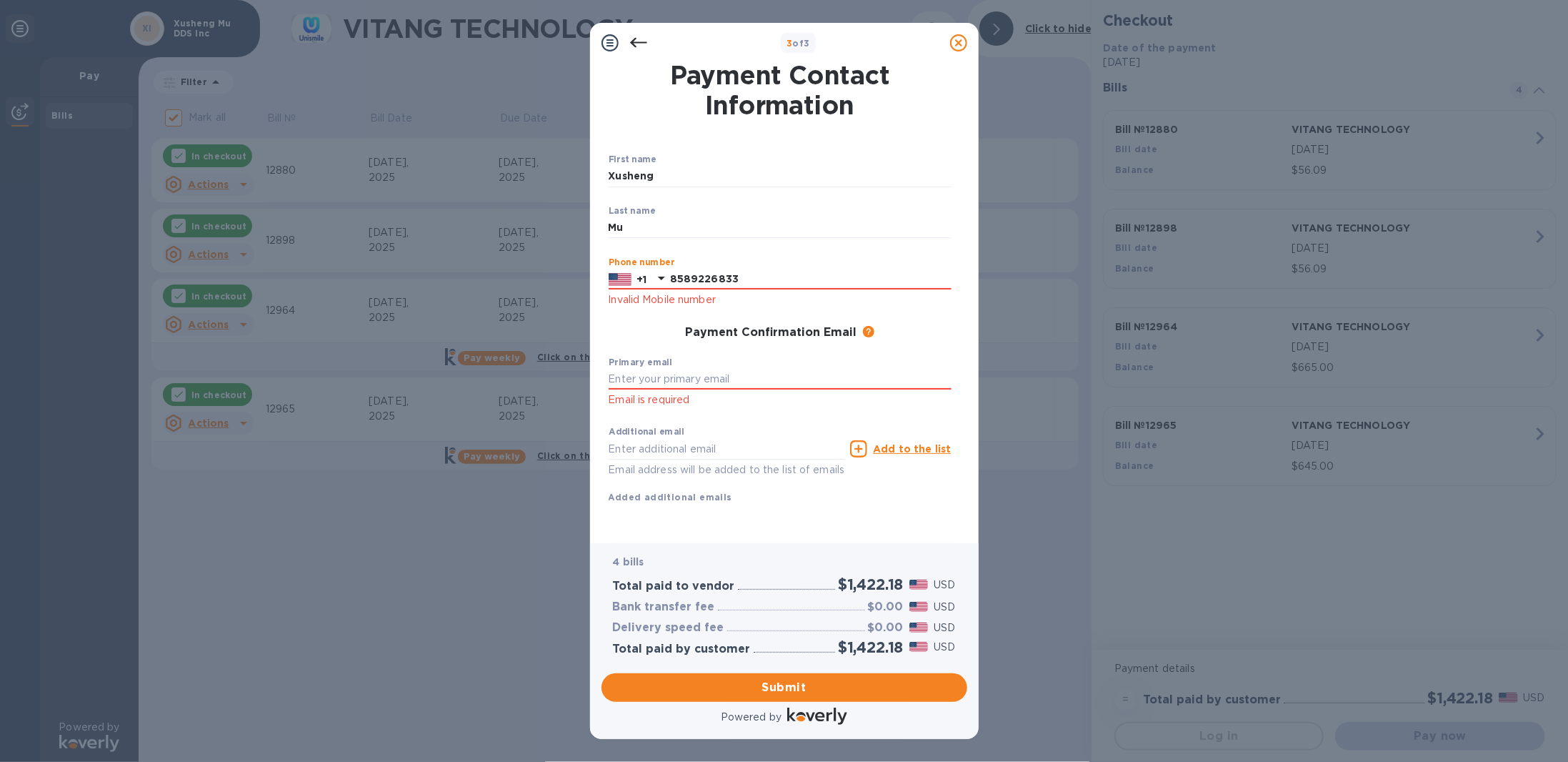
type input "8589226833"
type input "[EMAIL_ADDRESS][DOMAIN_NAME]"
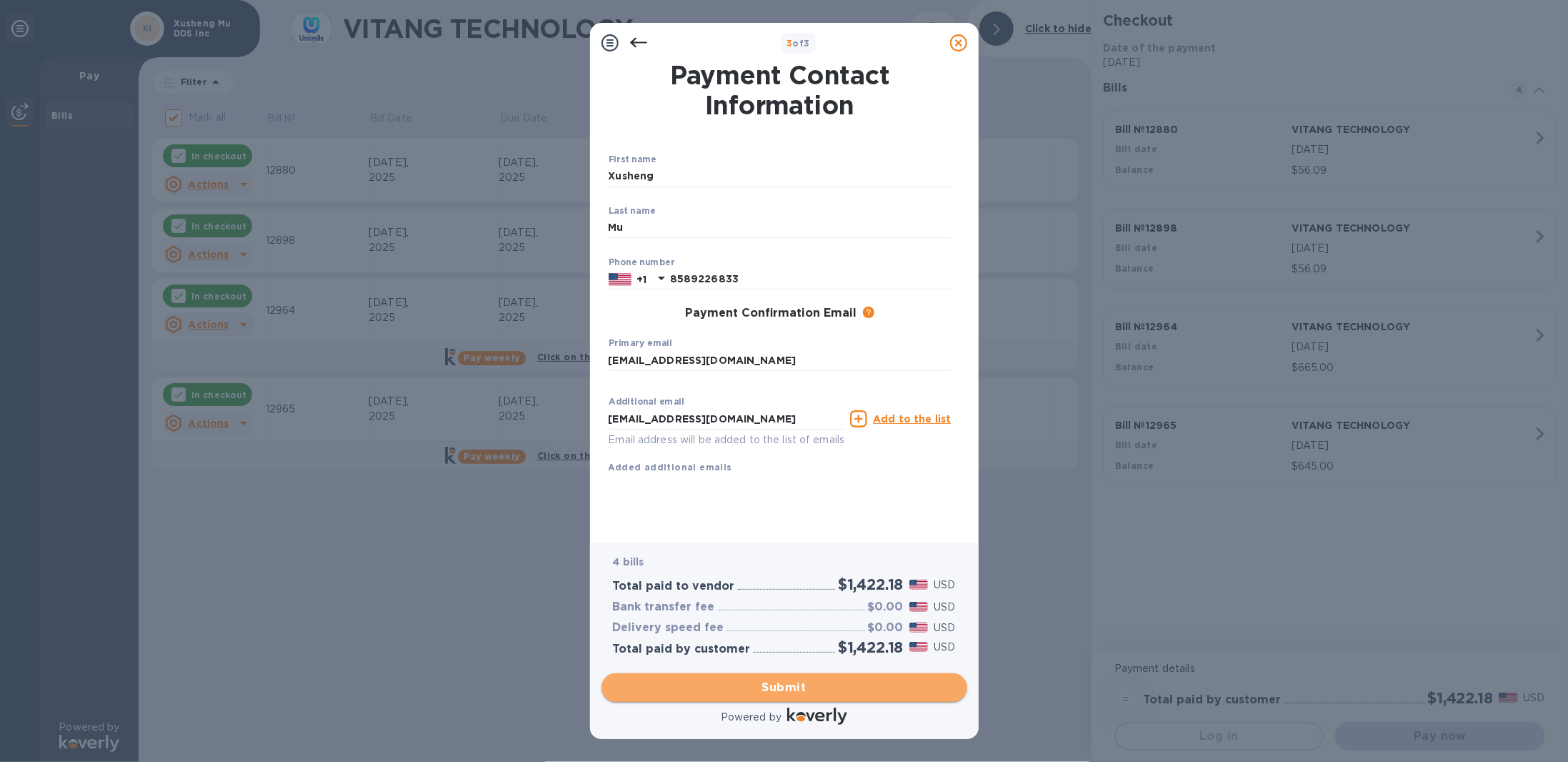
click at [764, 687] on span "Submit" at bounding box center [784, 688] width 343 height 18
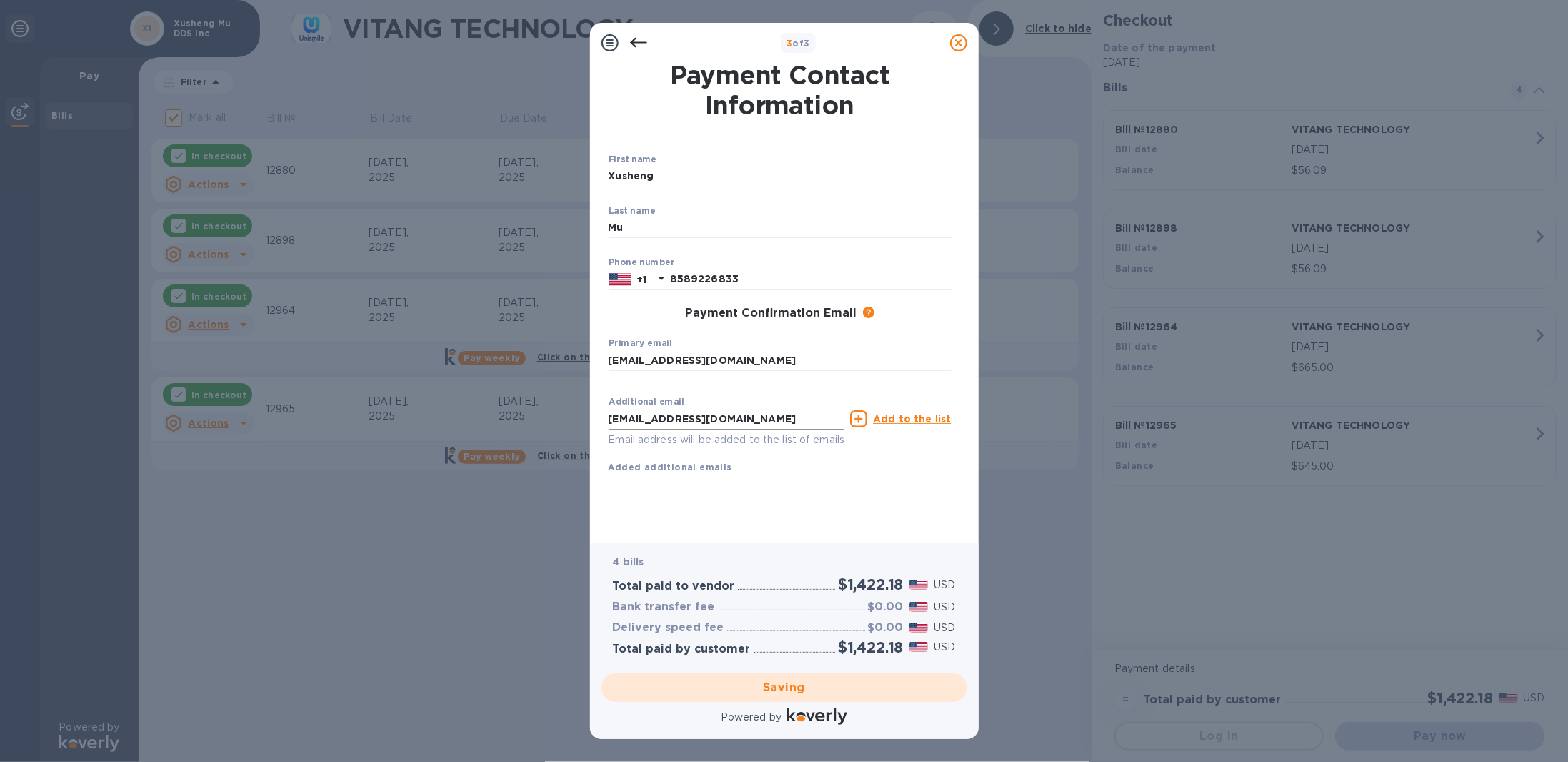
checkbox input "false"
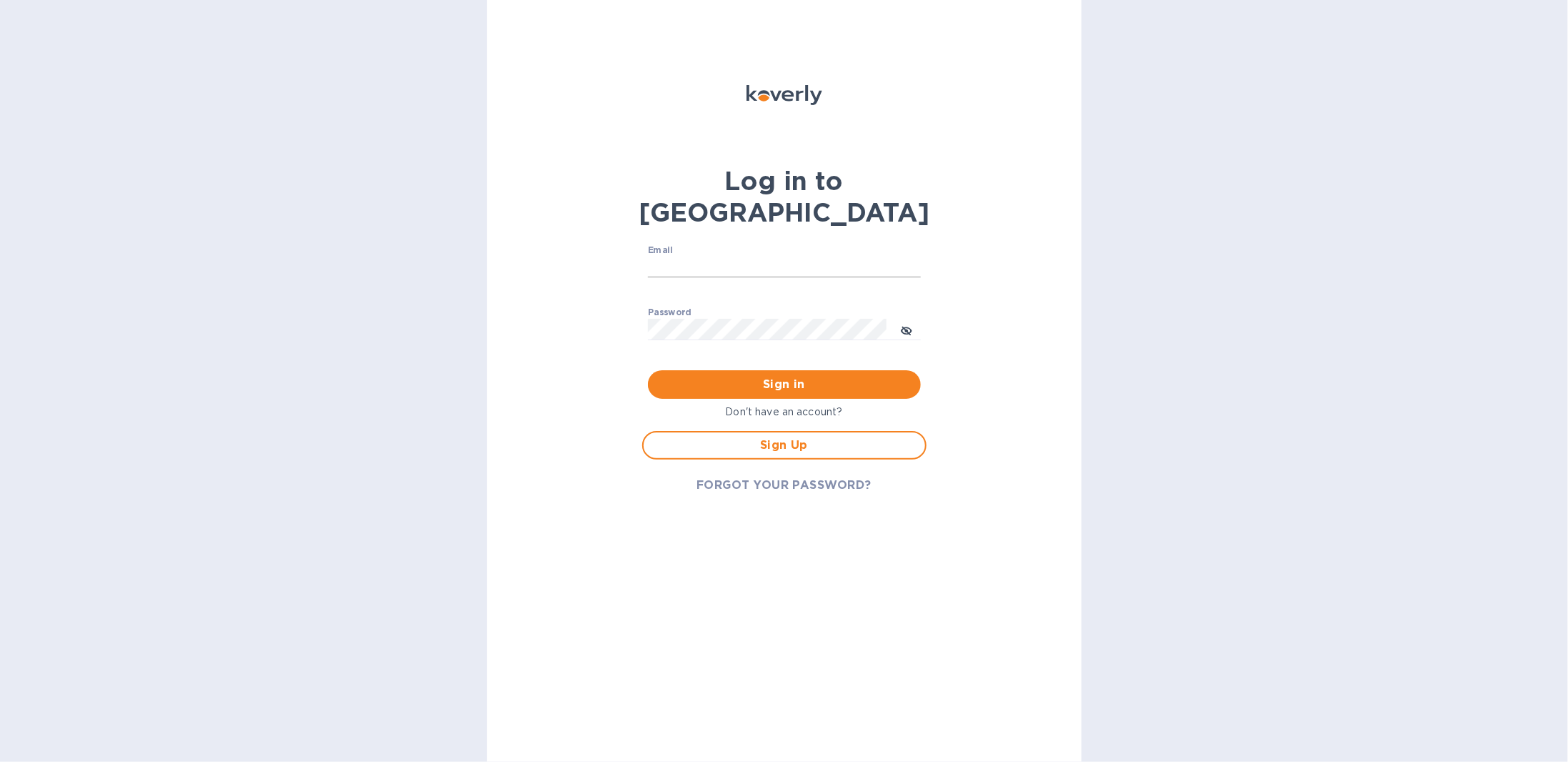
click at [672, 257] on input "Email" at bounding box center [784, 267] width 273 height 22
